Goal: Check status: Check status

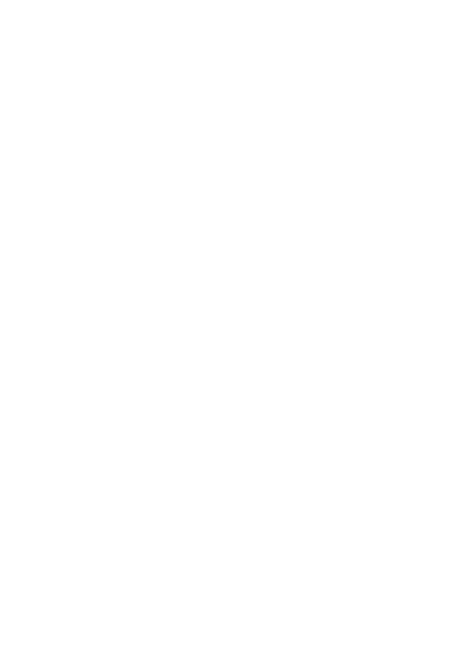
scroll to position [3312, 0]
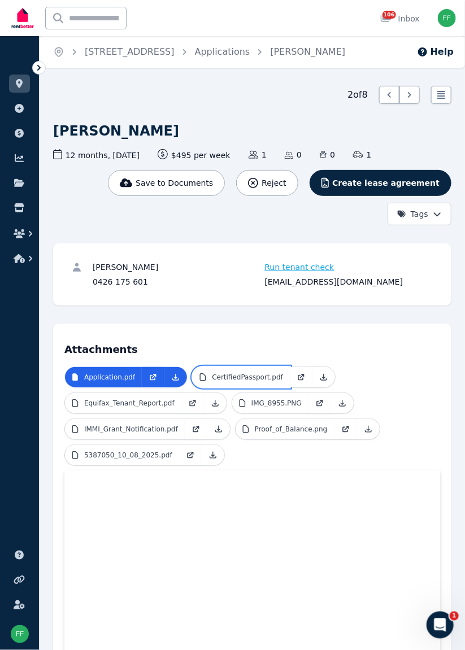
click at [233, 374] on p "CertifiedPassport.pdf" at bounding box center [247, 377] width 71 height 9
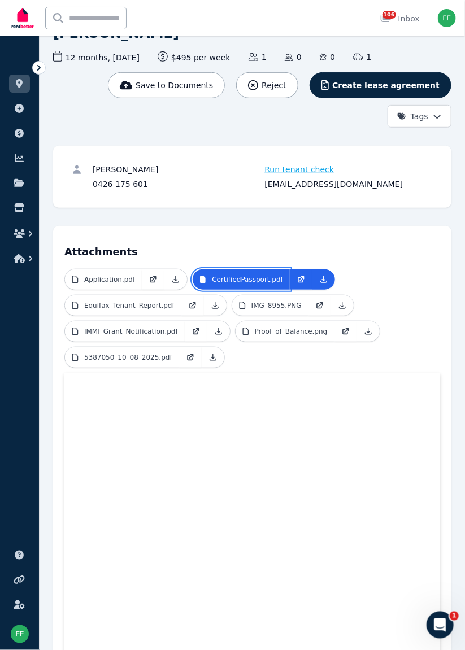
scroll to position [107, 0]
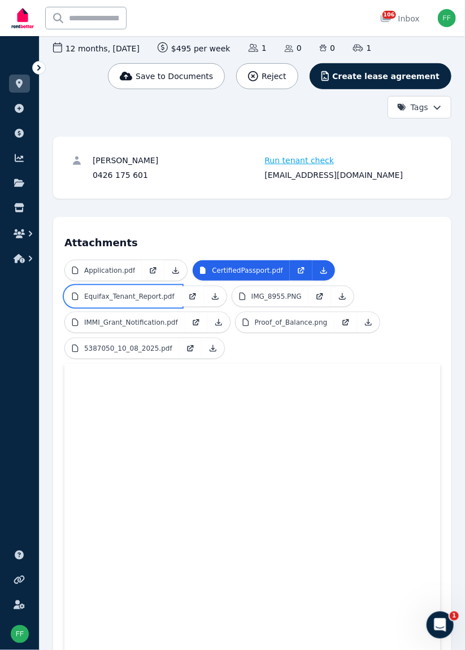
click at [117, 299] on p "Equifax_Tenant_Report.pdf" at bounding box center [129, 296] width 90 height 9
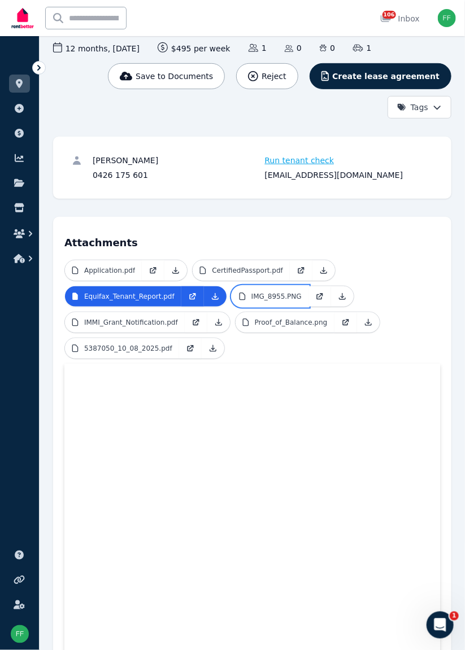
click at [252, 294] on p "IMG_8955.PNG" at bounding box center [276, 296] width 50 height 9
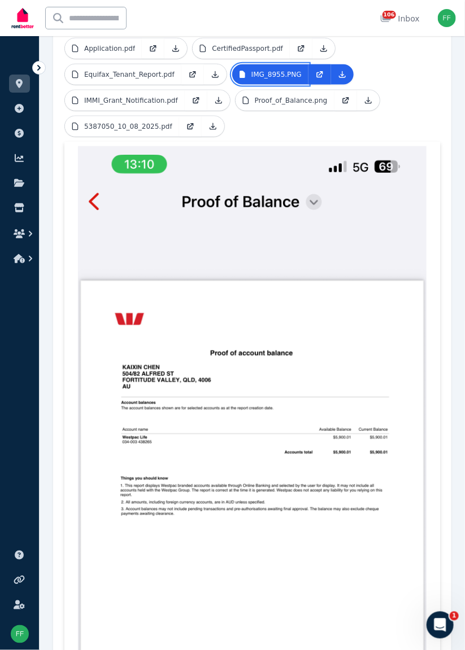
scroll to position [330, 0]
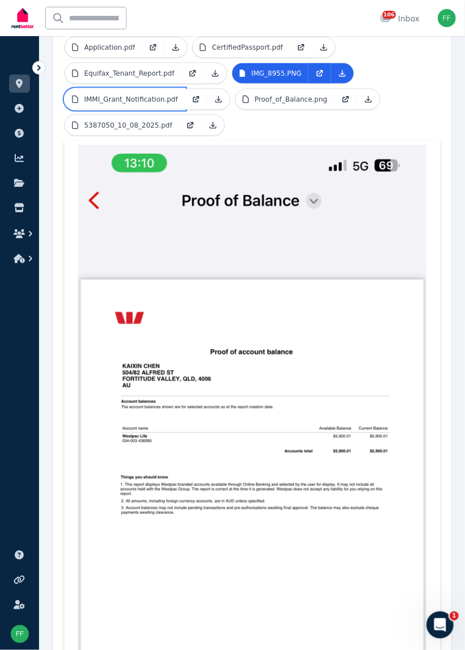
click at [104, 100] on p "IMMI_Grant_Notification.pdf" at bounding box center [131, 99] width 94 height 9
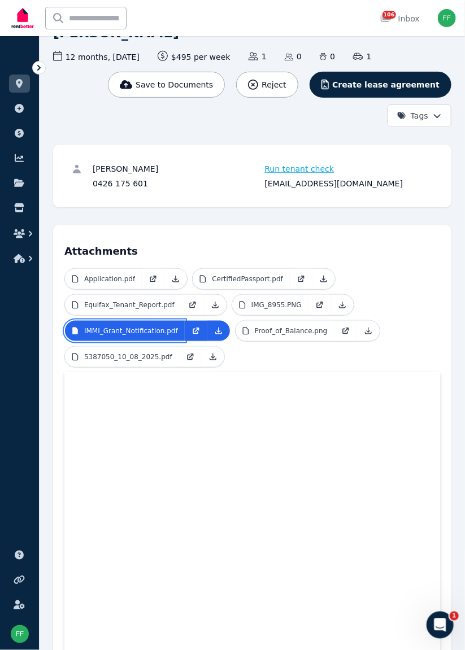
scroll to position [97, 0]
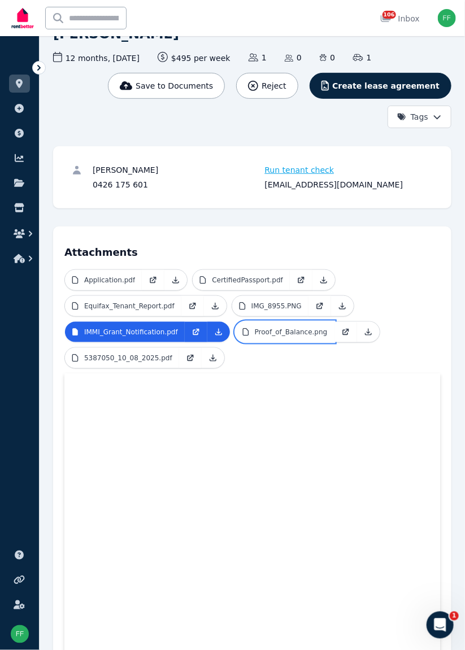
click at [263, 329] on p "Proof_of_Balance.png" at bounding box center [291, 332] width 73 height 9
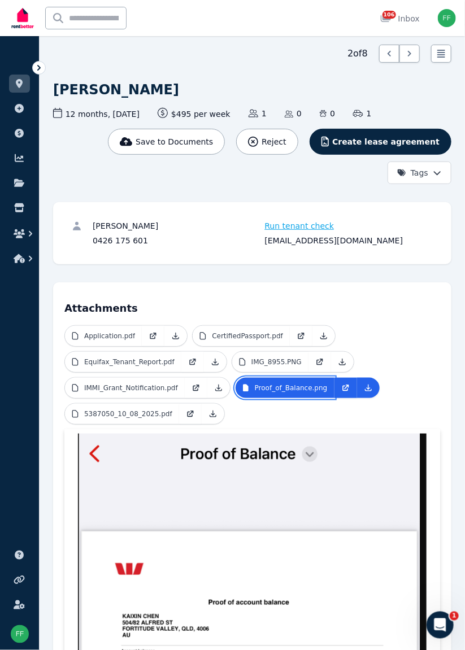
scroll to position [36, 0]
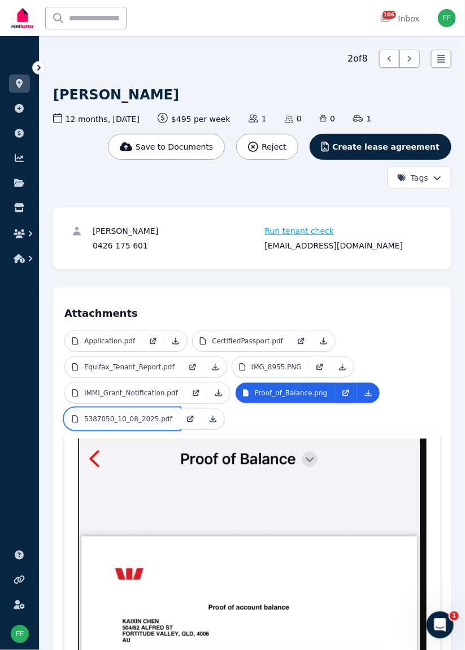
click at [128, 415] on p "5387050_10_08_2025.pdf" at bounding box center [128, 419] width 88 height 9
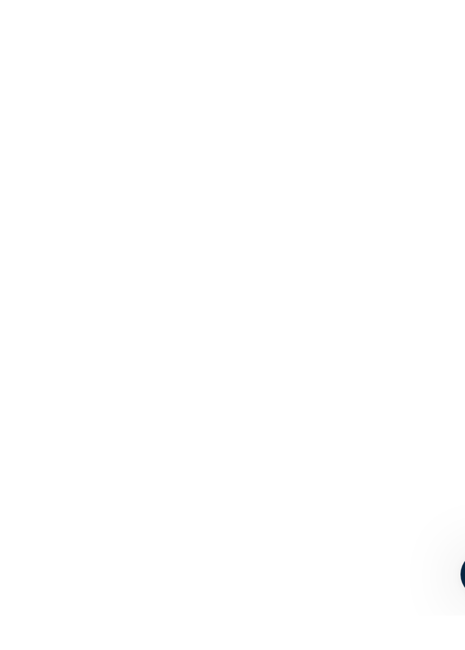
scroll to position [360, 0]
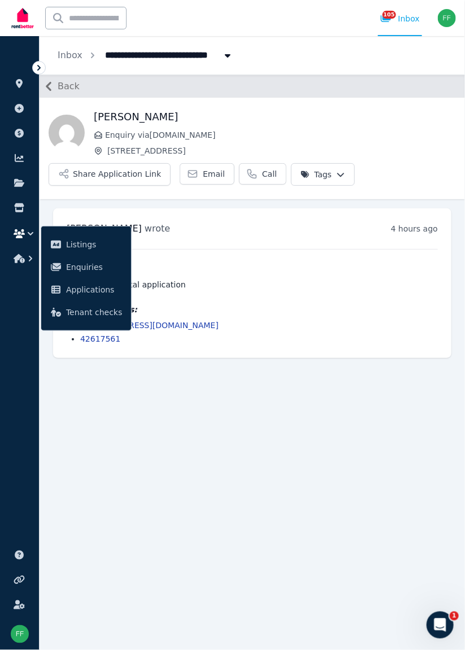
click at [176, 411] on main "Back Gary Enquiry via RealEstate.com.au 5/36 Queens Rd, Railway Estate Share Ap…" at bounding box center [252, 362] width 425 height 575
click at [24, 249] on button "button" at bounding box center [19, 258] width 21 height 20
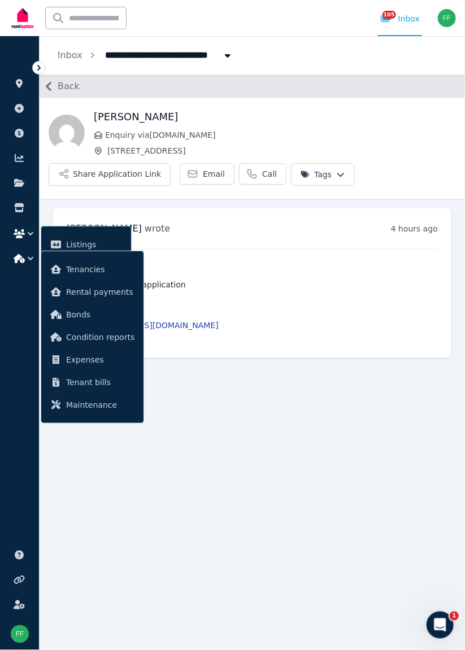
click at [27, 224] on button "button" at bounding box center [19, 234] width 21 height 20
